Goal: Task Accomplishment & Management: Manage account settings

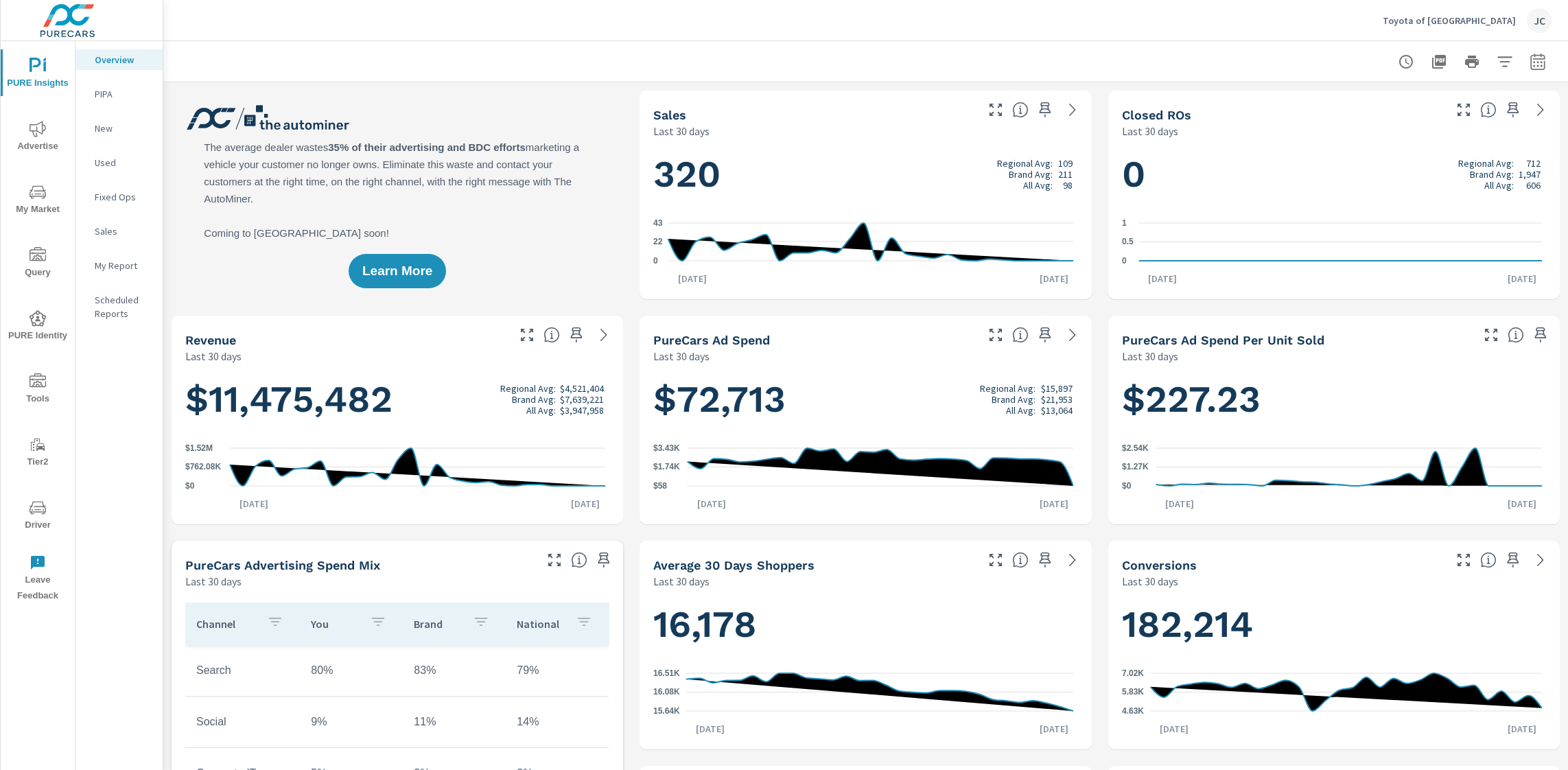
scroll to position [1, 0]
click at [37, 134] on icon "nav menu" at bounding box center [38, 129] width 16 height 16
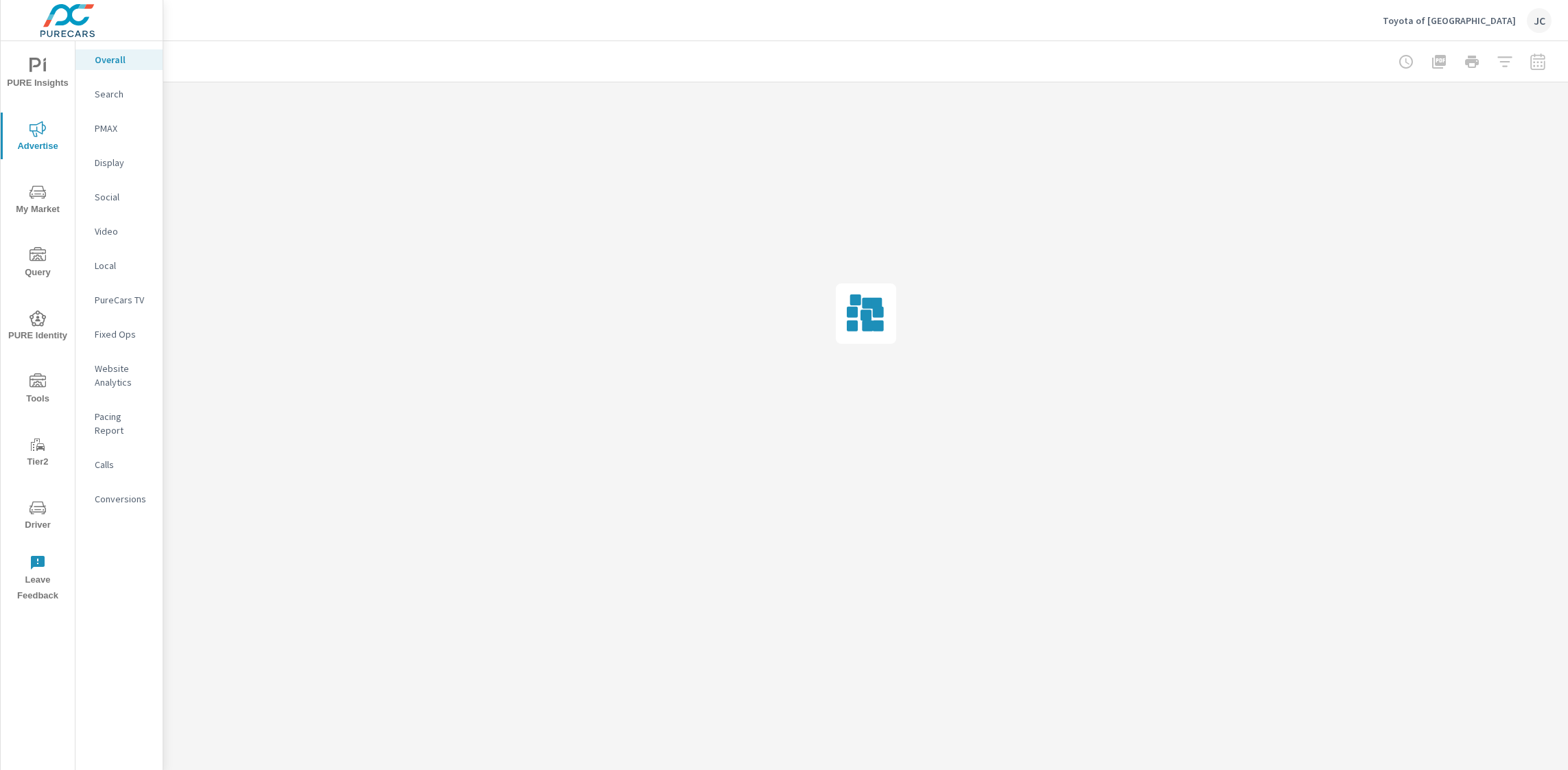
click at [1498, 24] on p "Toyota of [GEOGRAPHIC_DATA]" at bounding box center [1450, 21] width 133 height 13
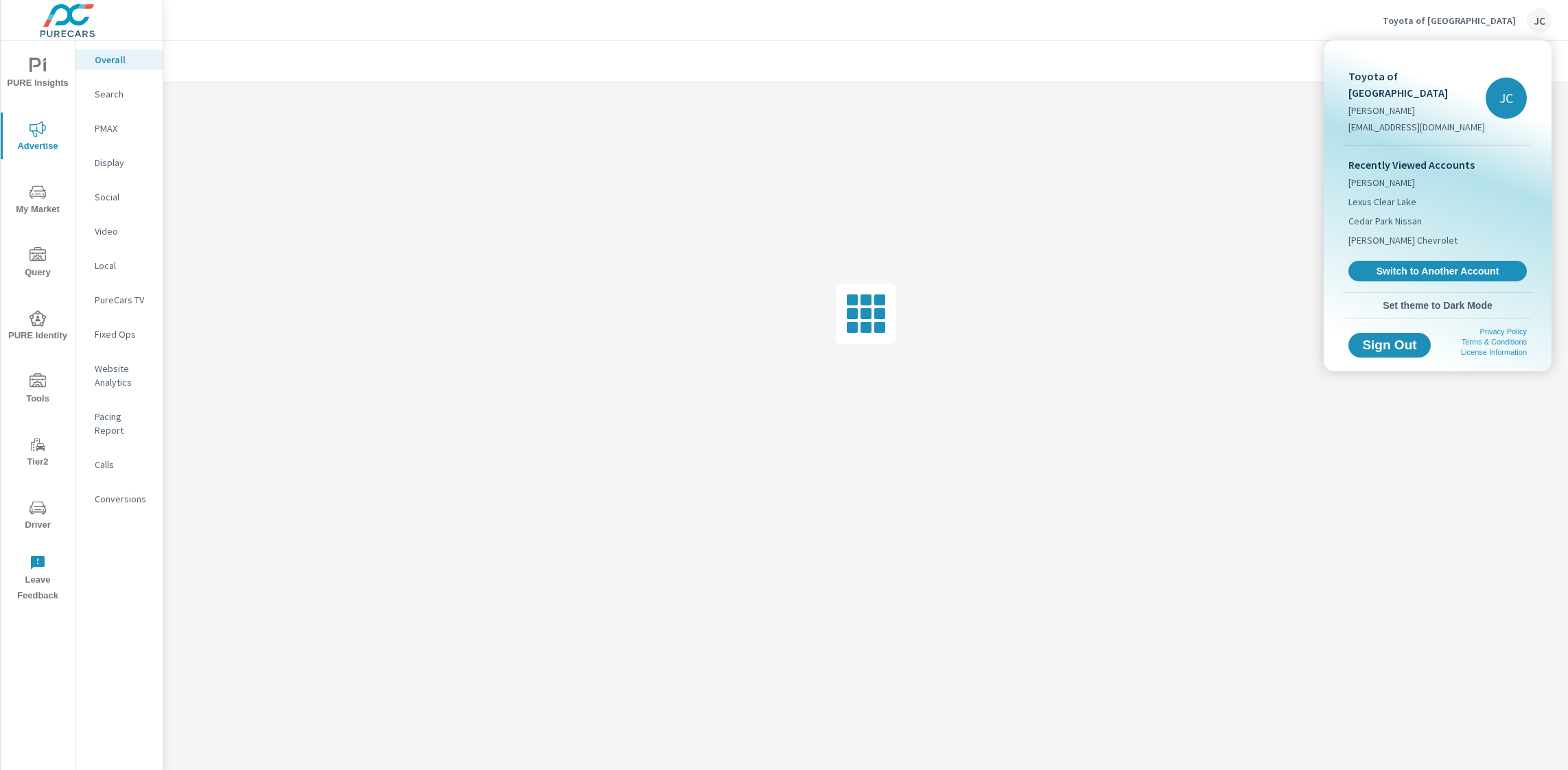
click at [1219, 49] on div at bounding box center [784, 385] width 1568 height 770
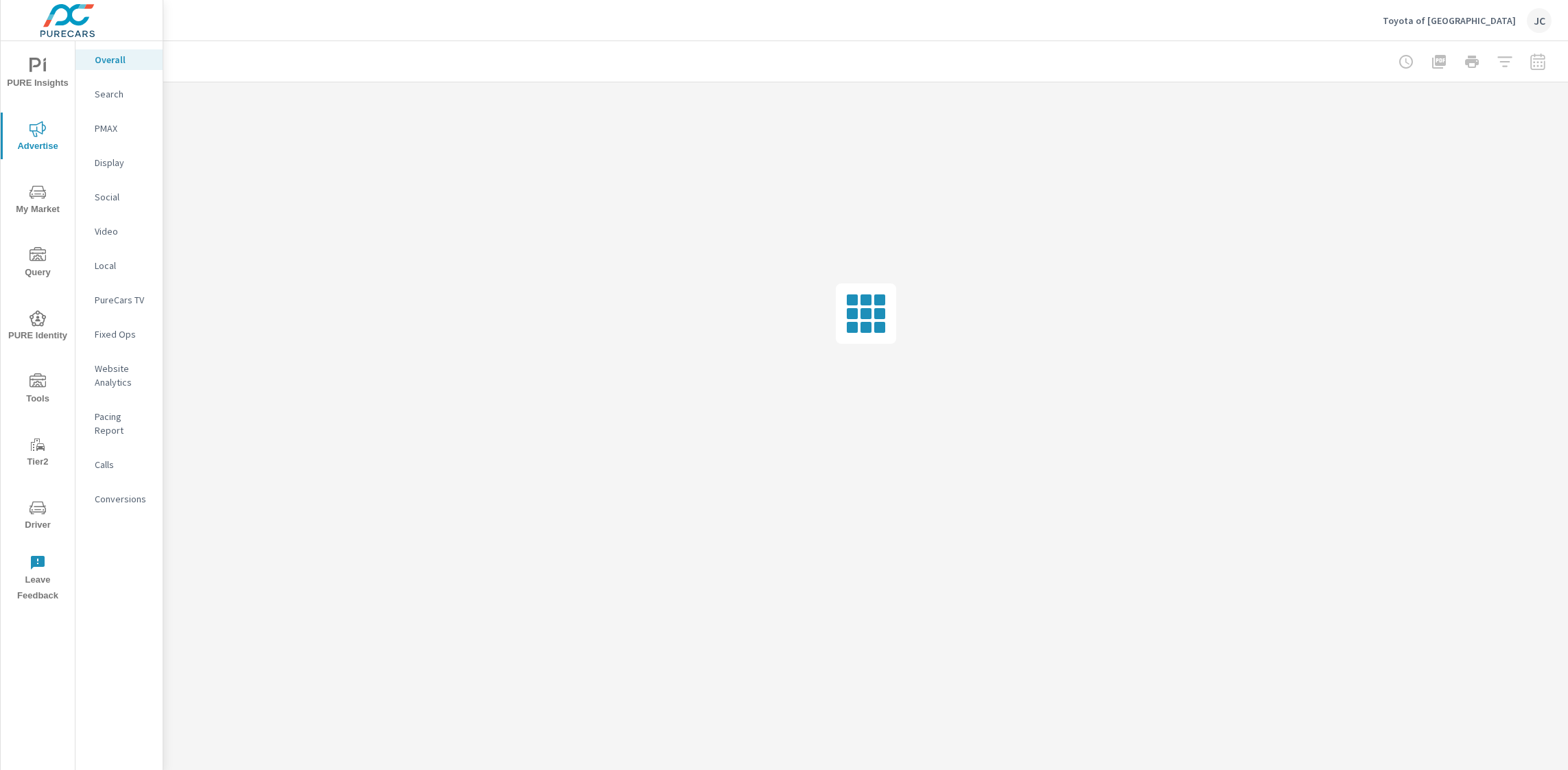
click at [1475, 24] on p "Toyota of [GEOGRAPHIC_DATA]" at bounding box center [1450, 21] width 133 height 13
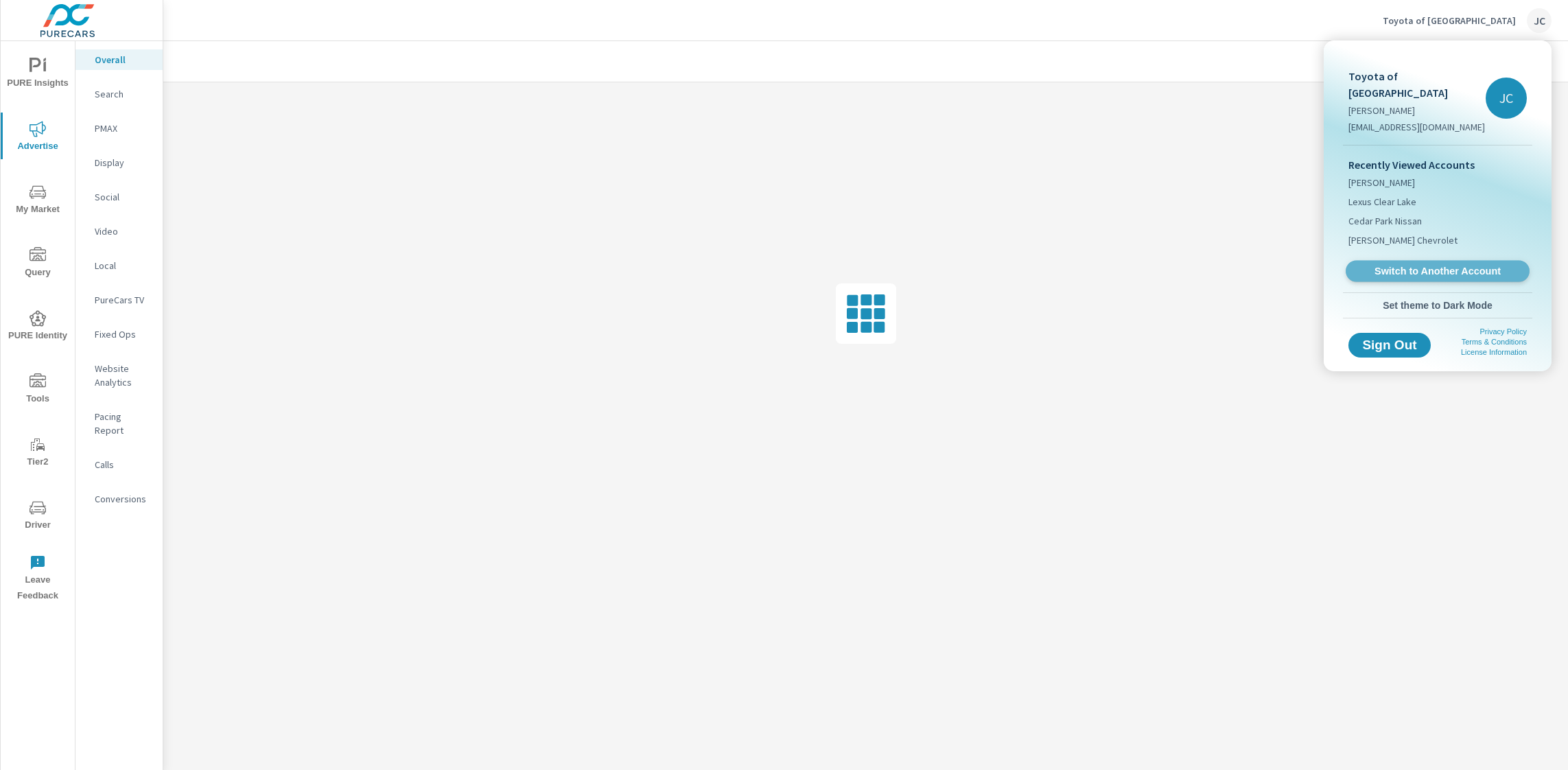
click at [1435, 264] on span "Switch to Another Account" at bounding box center [1437, 271] width 168 height 13
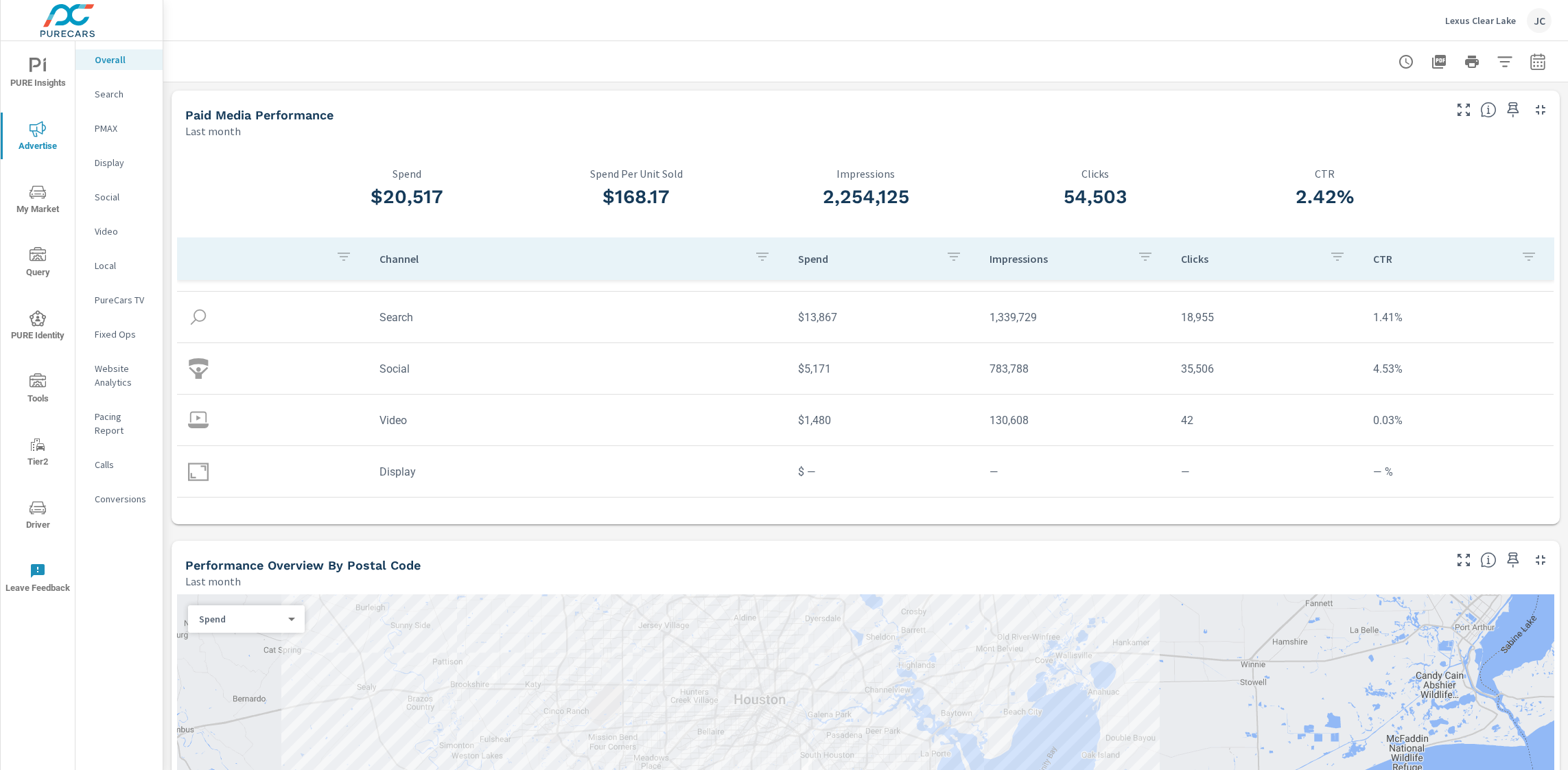
scroll to position [36, 0]
